Goal: Find specific page/section: Find specific page/section

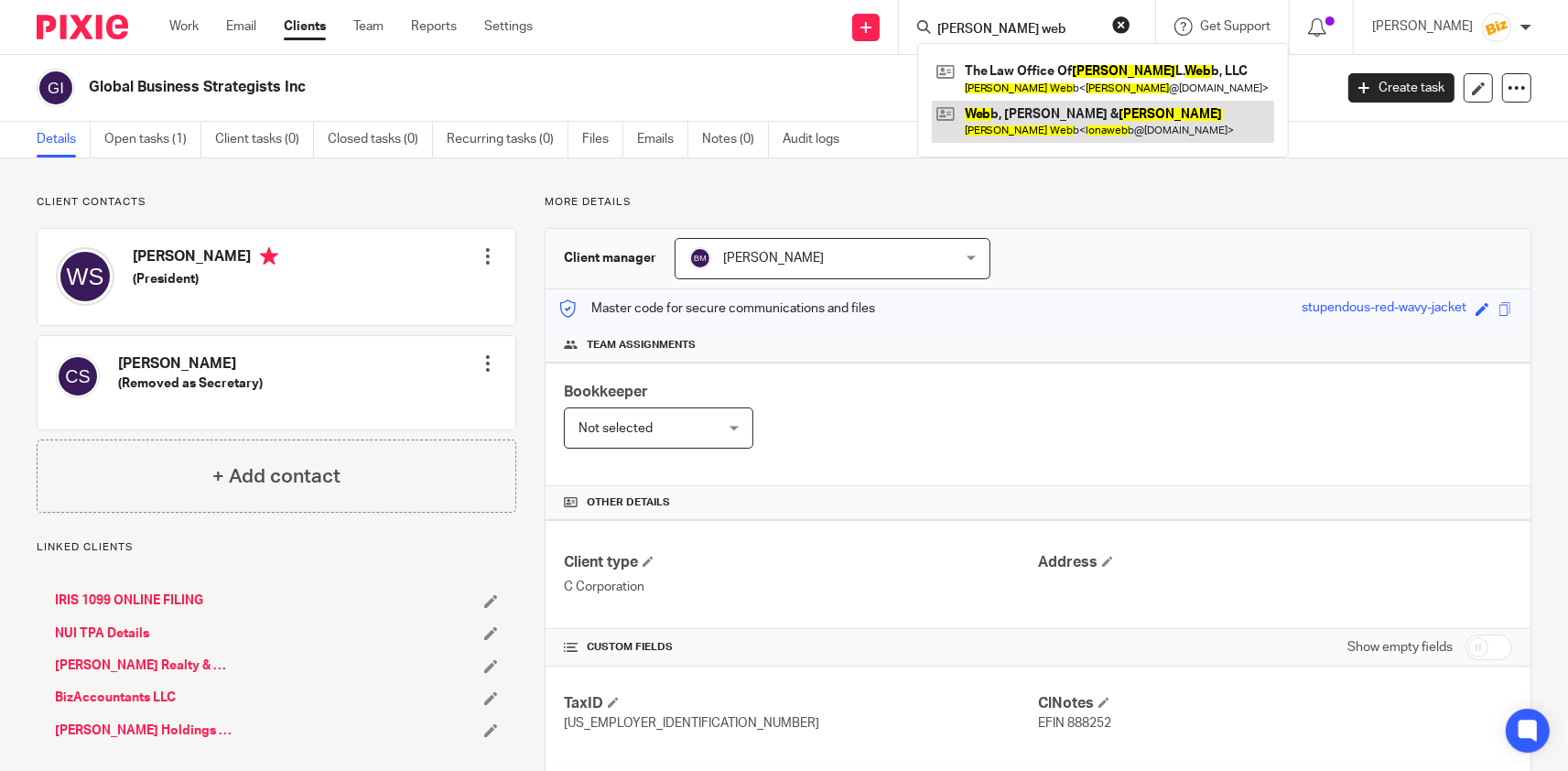
type input "[PERSON_NAME] web"
click at [1051, 107] on link at bounding box center [1103, 122] width 342 height 42
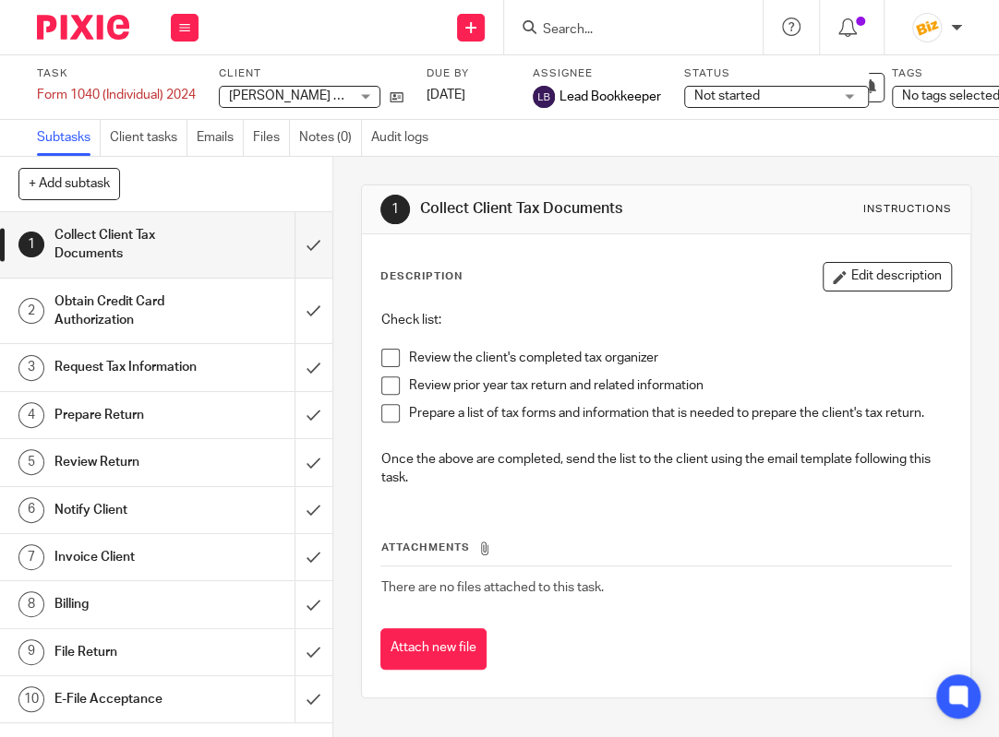
click at [312, 34] on div "Send new email Create task Add client Request signature Get Support Contact via…" at bounding box center [608, 27] width 782 height 54
click at [642, 30] on input "Search" at bounding box center [624, 30] width 166 height 17
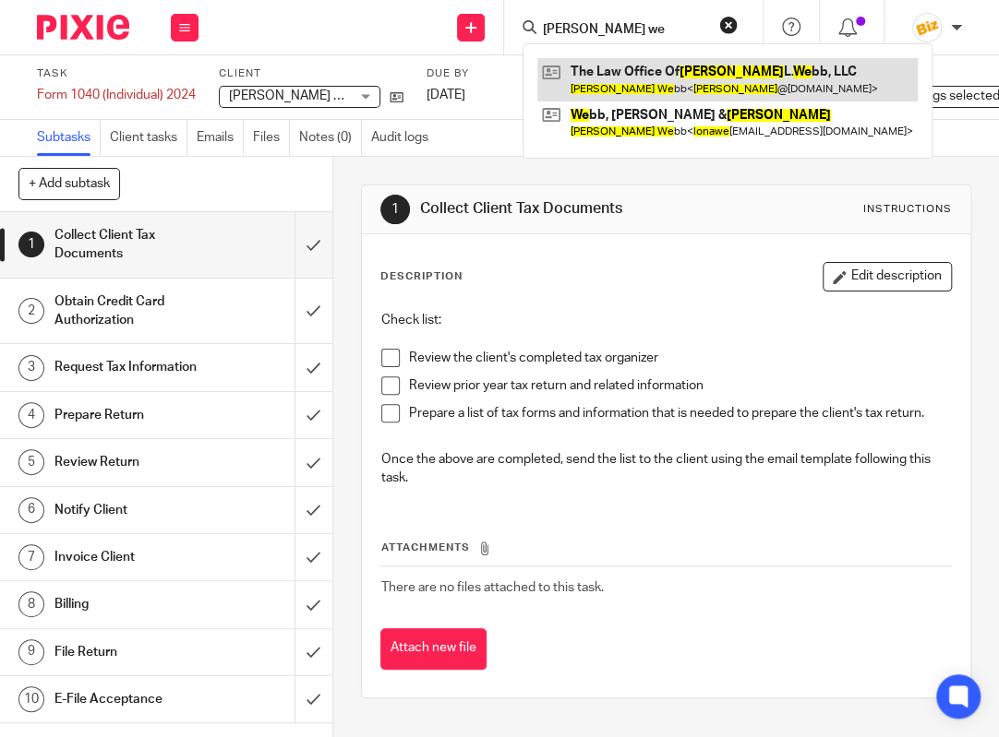
type input "lona we"
click at [684, 71] on link at bounding box center [727, 79] width 380 height 42
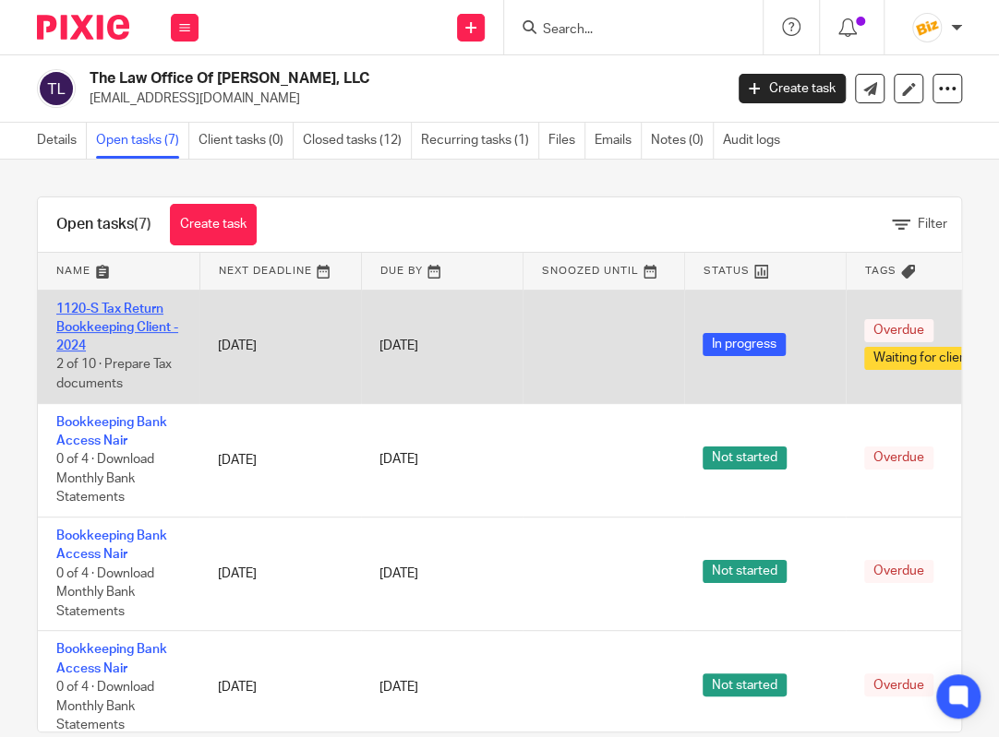
click at [156, 329] on link "1120-S Tax Return Bookkeeping Client - 2024" at bounding box center [117, 328] width 122 height 51
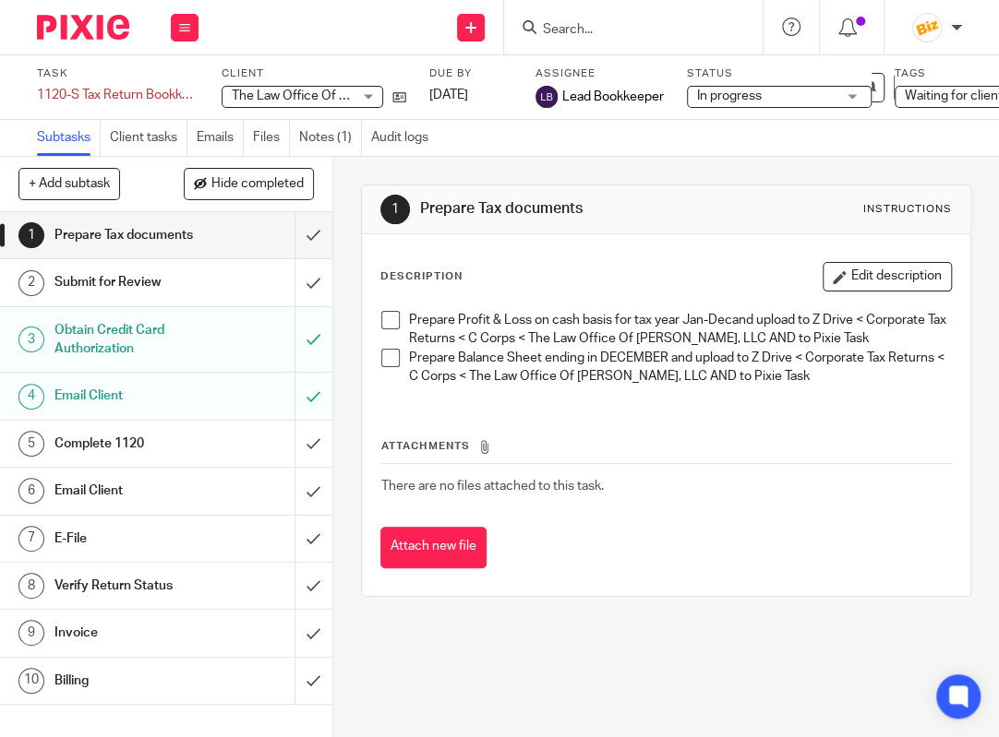
click at [212, 245] on div "Prepare Tax documents" at bounding box center [165, 236] width 222 height 28
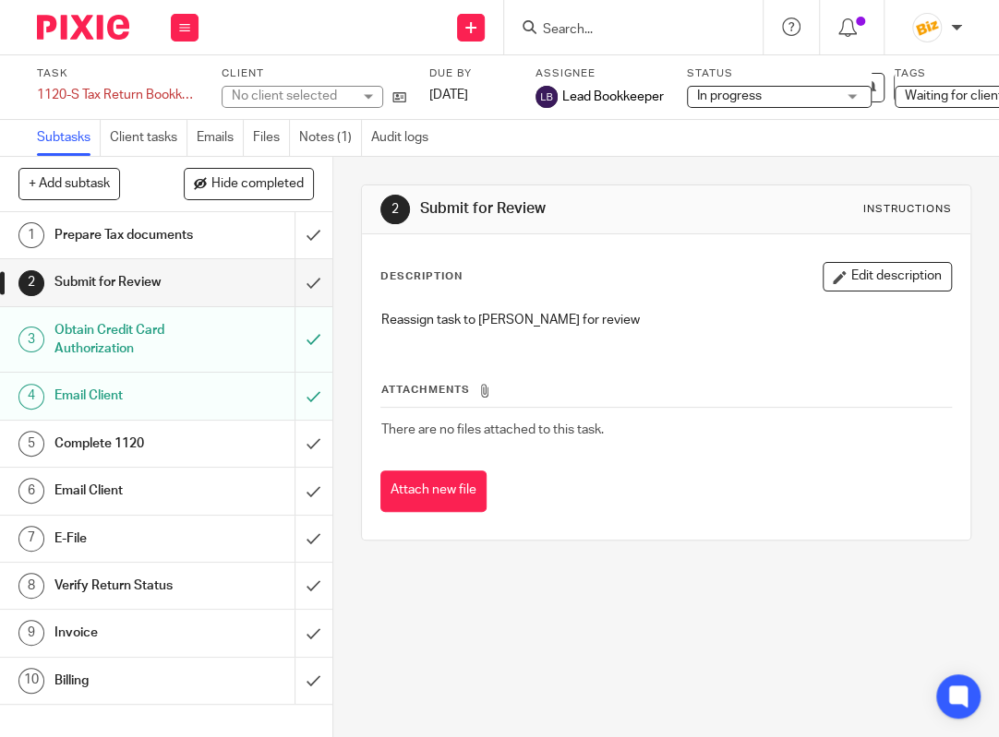
click at [640, 32] on input "Search" at bounding box center [624, 30] width 166 height 17
click at [583, 27] on input "Search" at bounding box center [624, 30] width 166 height 17
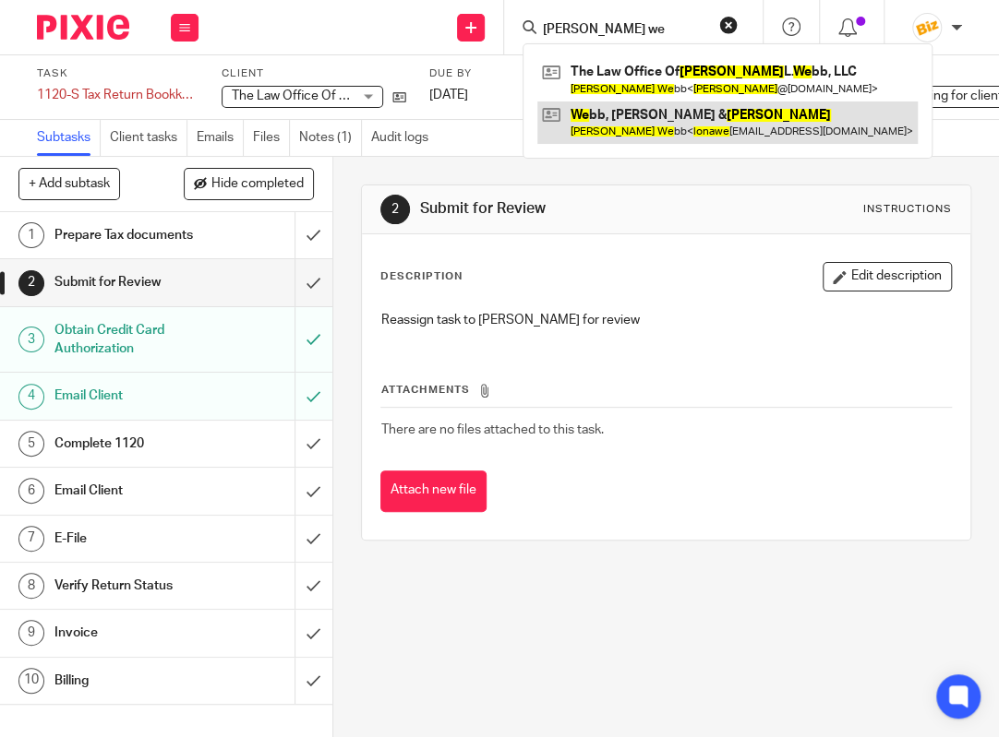
type input "lona we"
click at [592, 117] on link at bounding box center [727, 123] width 380 height 42
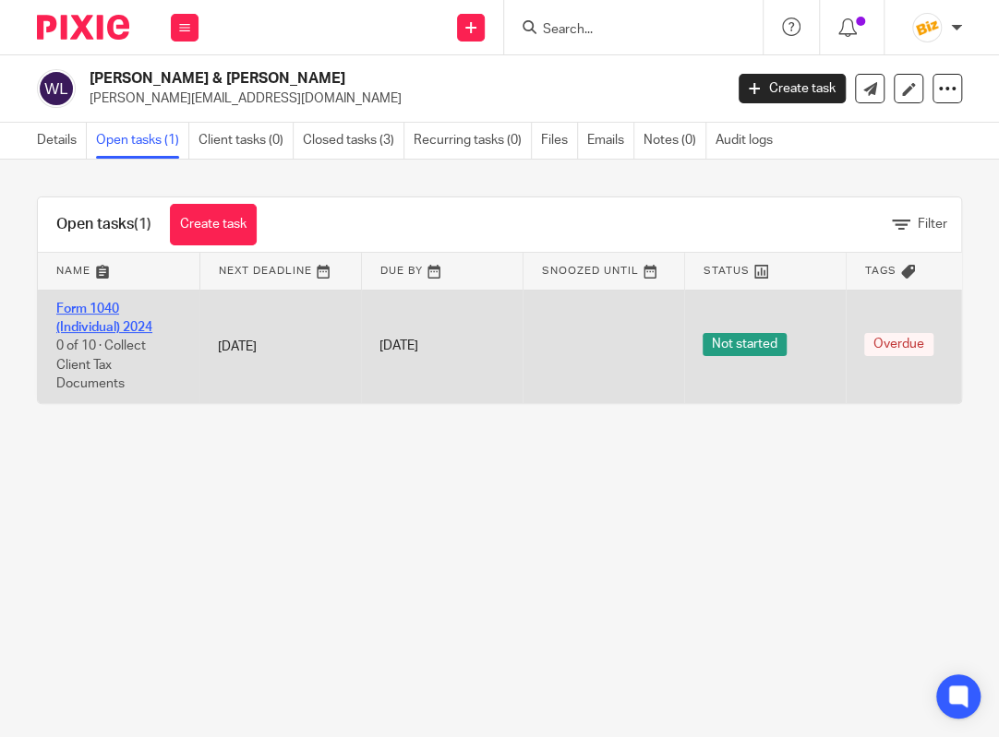
click at [121, 323] on link "Form 1040 (Individual) 2024" at bounding box center [104, 318] width 96 height 31
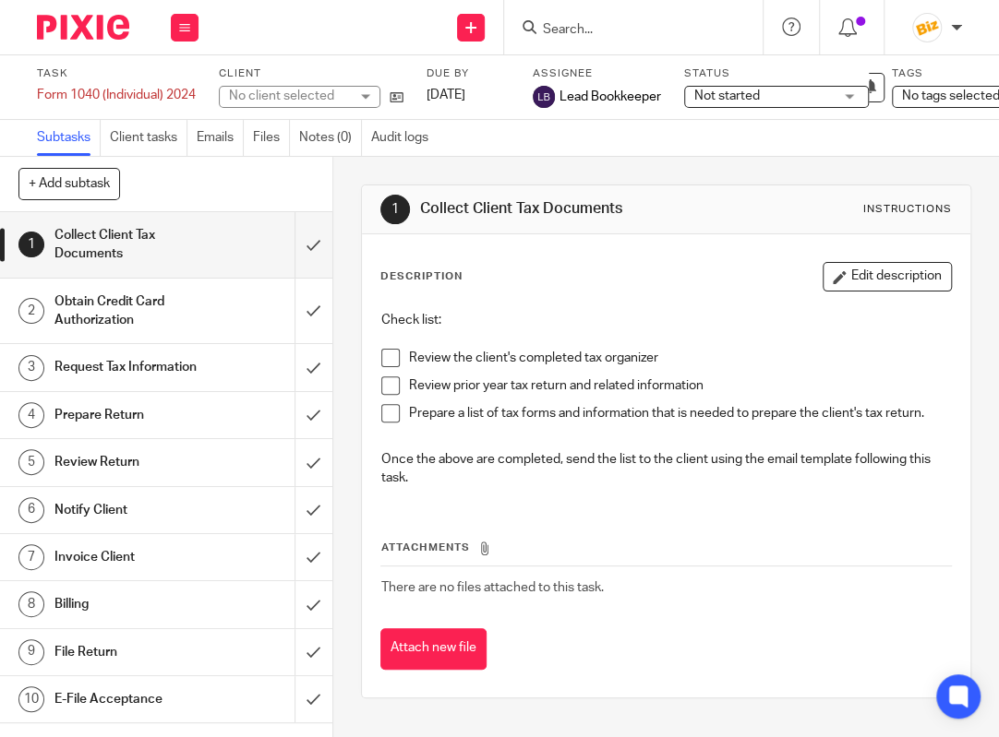
click at [121, 324] on h1 "Obtain Credit Card Authorization" at bounding box center [128, 311] width 148 height 47
